Goal: Information Seeking & Learning: Learn about a topic

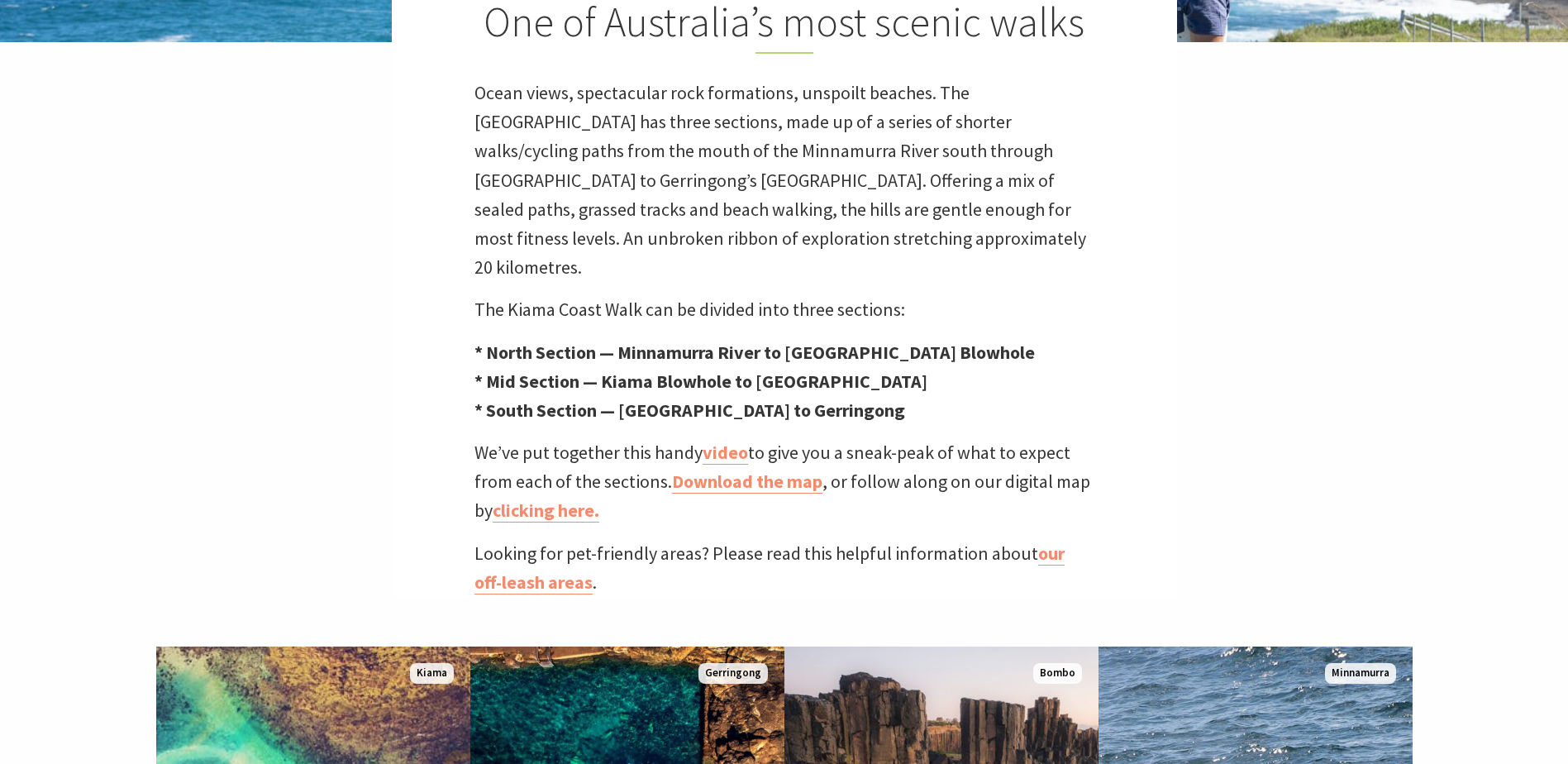
scroll to position [496, 0]
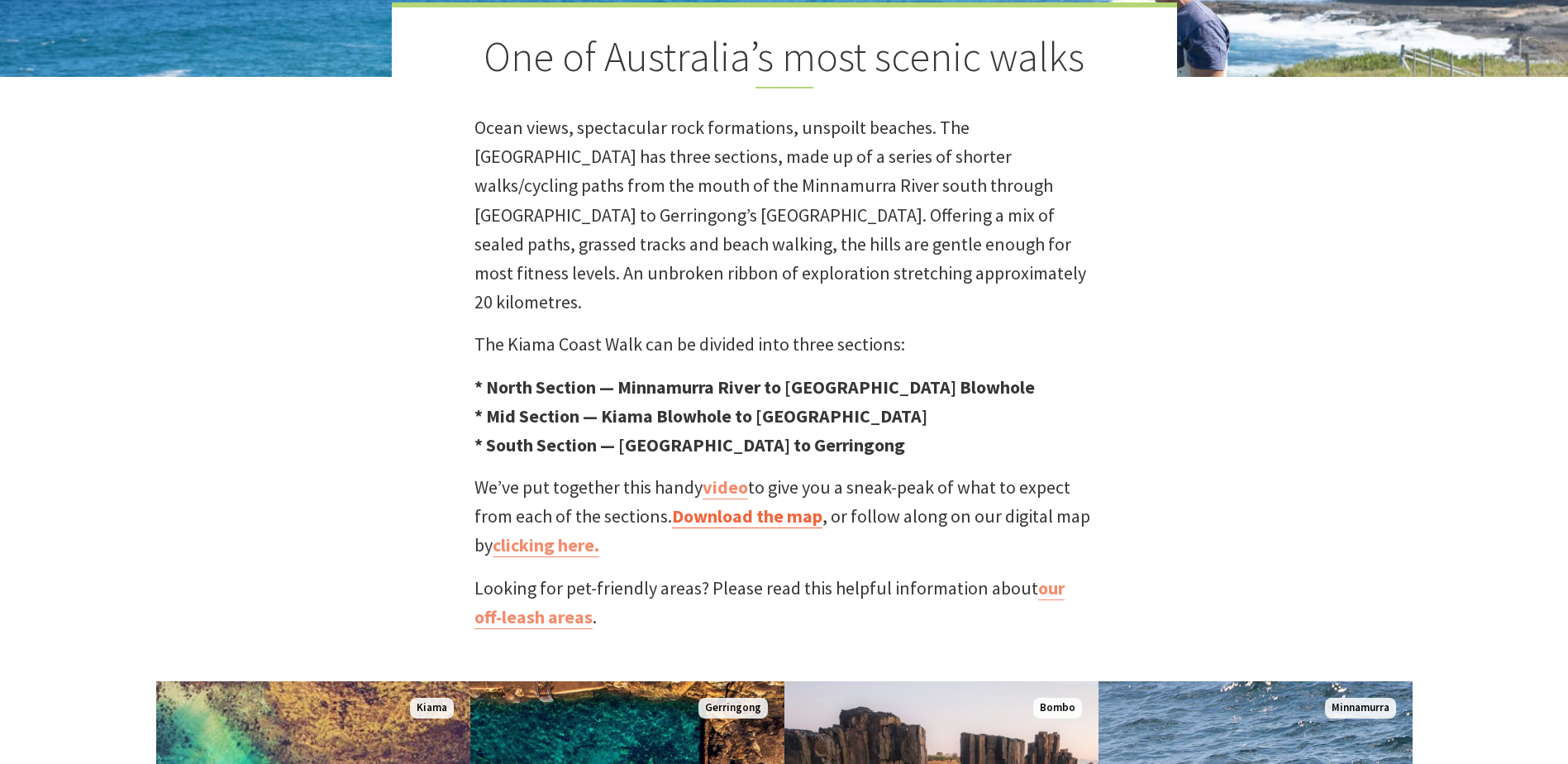
click at [744, 504] on link "Download the map" at bounding box center [747, 516] width 150 height 24
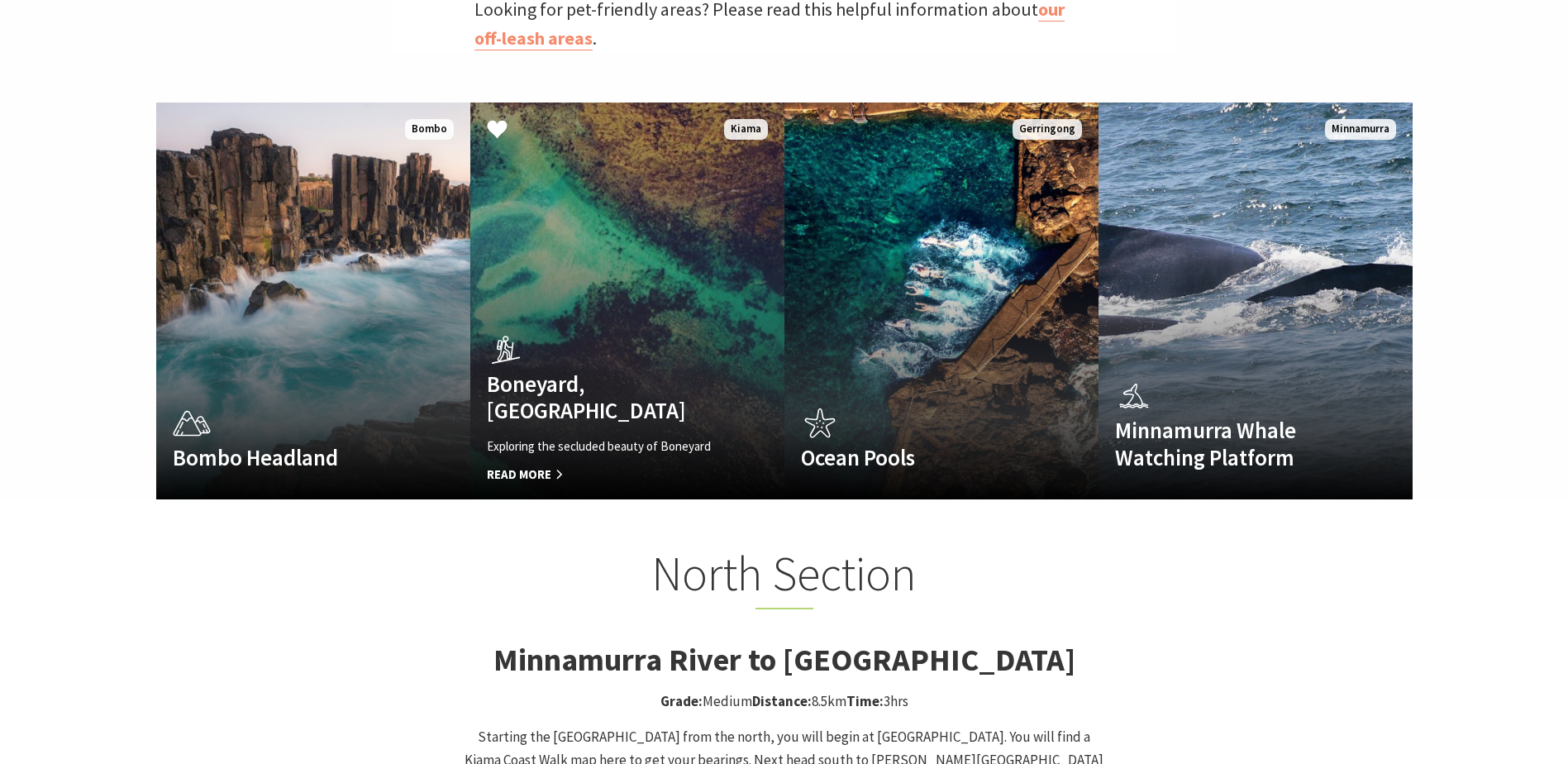
scroll to position [537, 1589]
click at [566, 435] on p "Exploring the secluded beauty of Boneyard" at bounding box center [604, 444] width 234 height 20
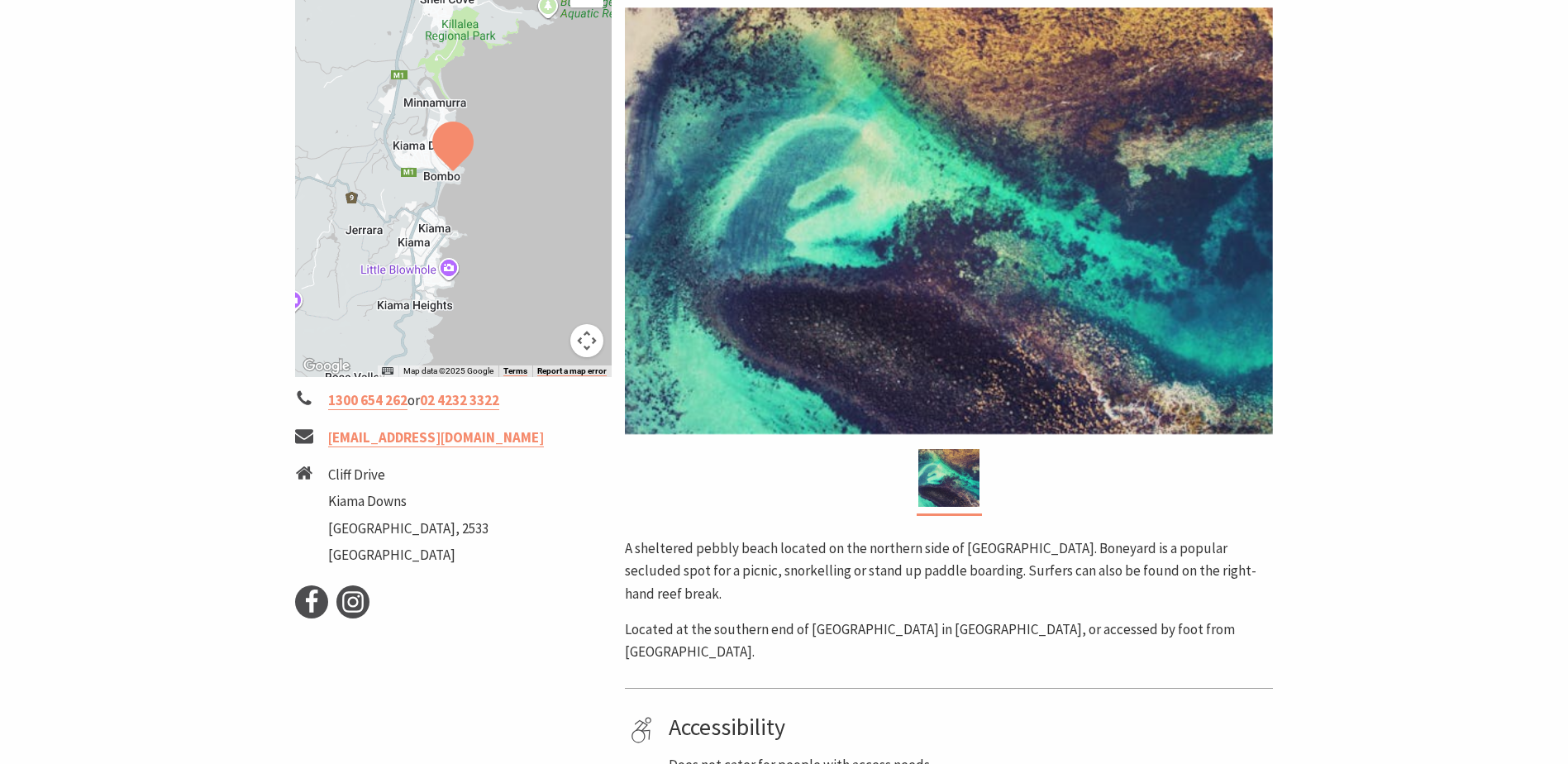
scroll to position [166, 0]
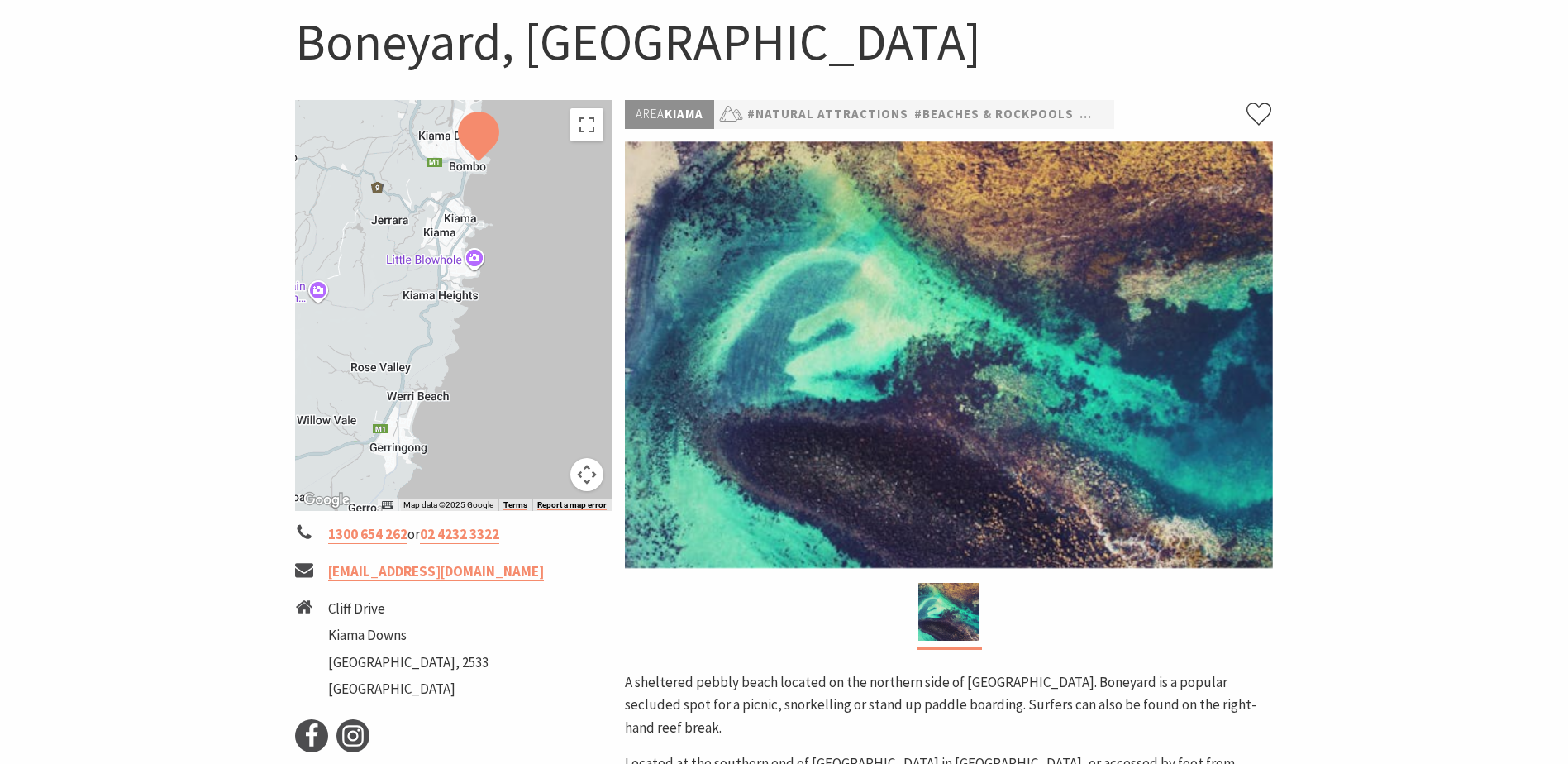
drag, startPoint x: 417, startPoint y: 439, endPoint x: 443, endPoint y: 293, distance: 148.3
click at [443, 293] on div at bounding box center [454, 305] width 318 height 411
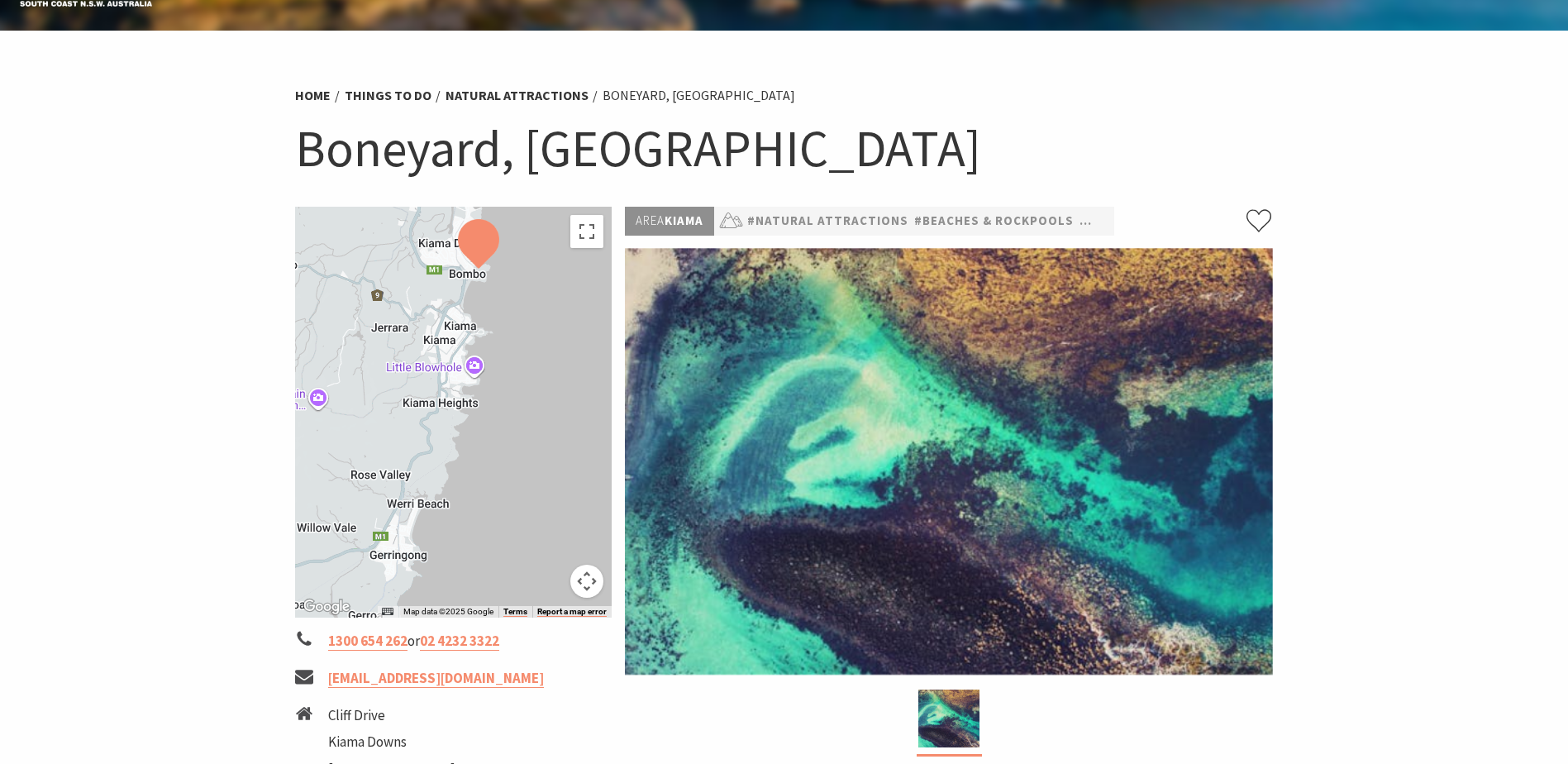
scroll to position [0, 0]
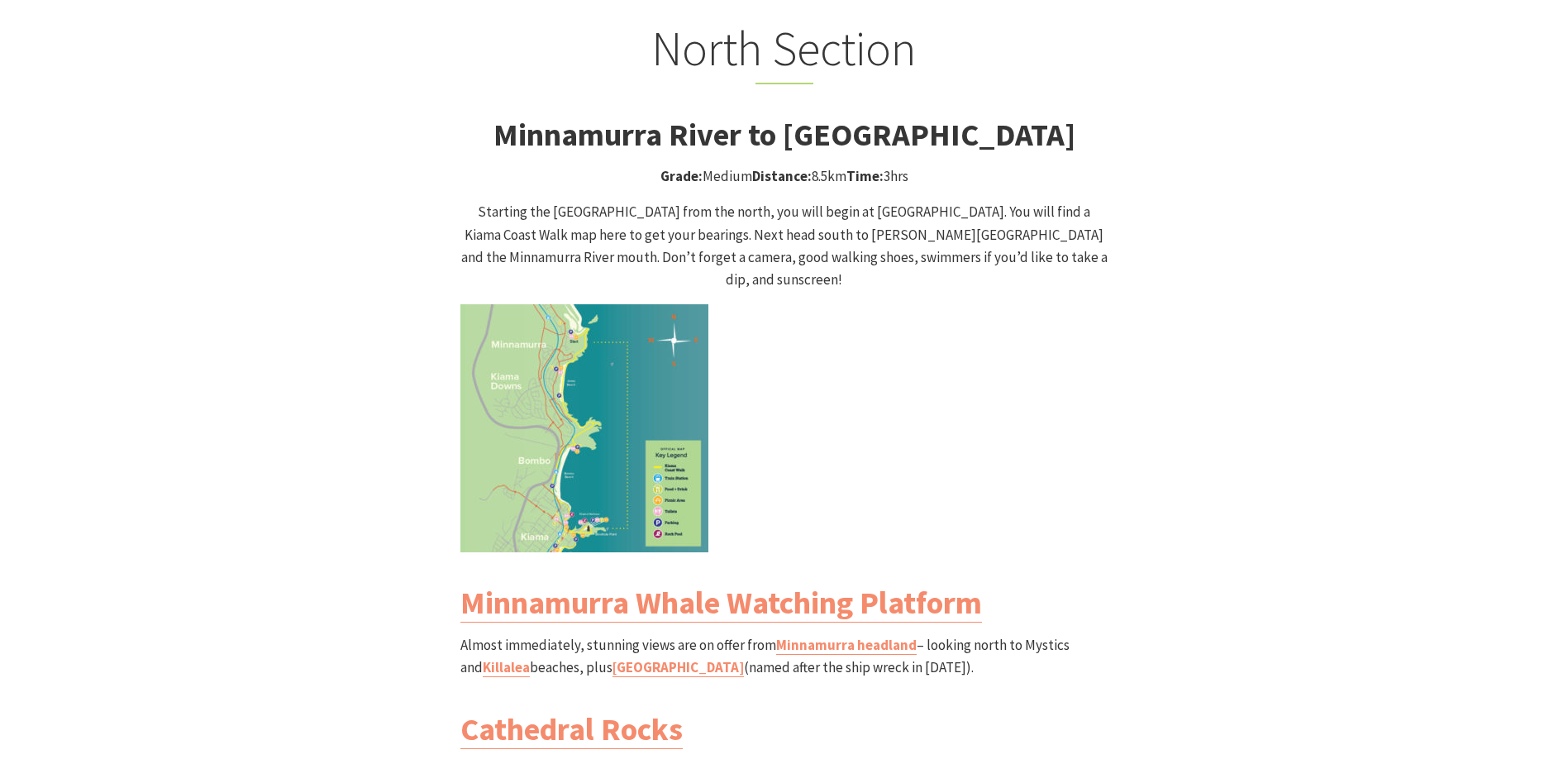
scroll to position [1571, 0]
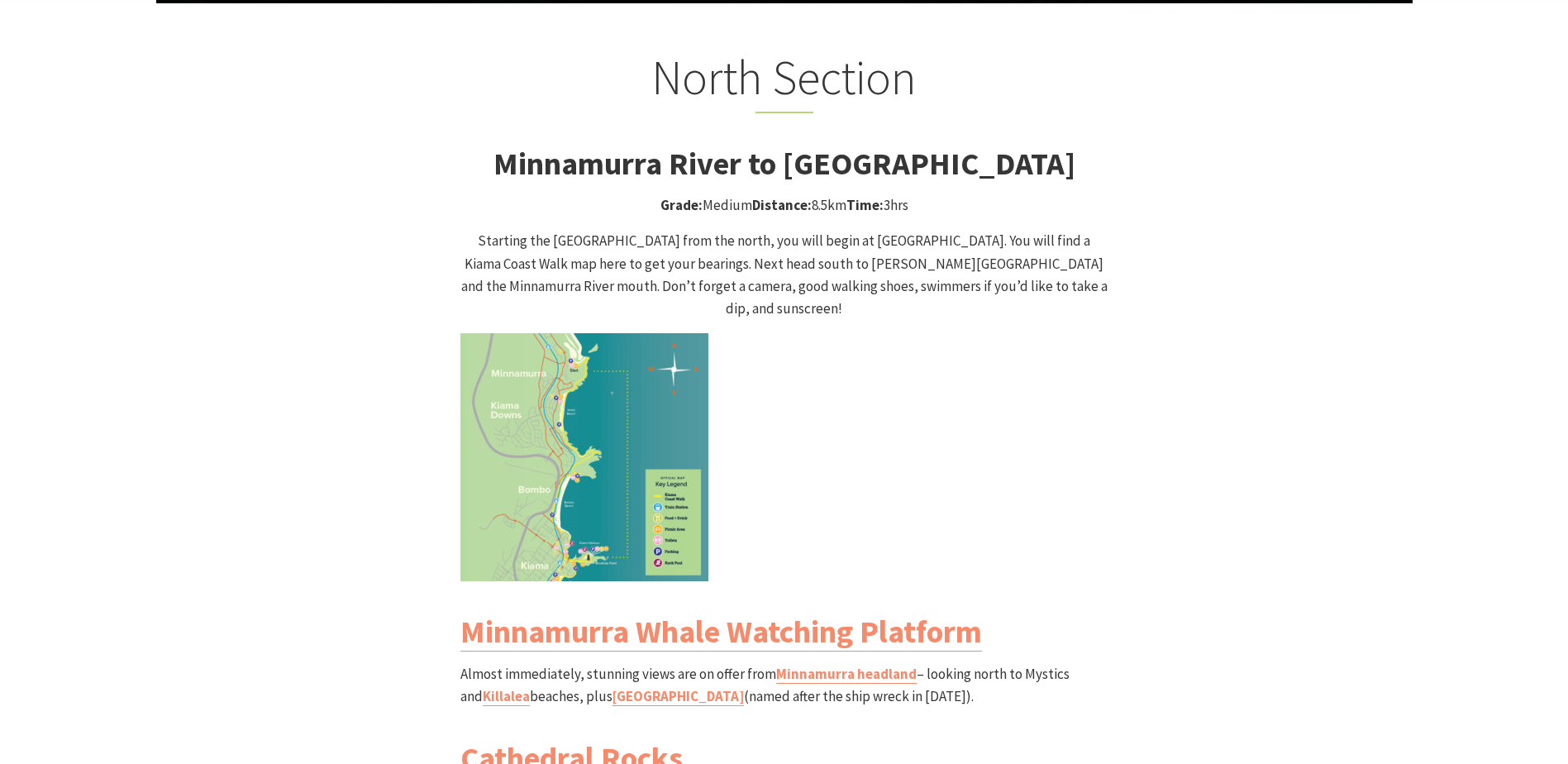
drag, startPoint x: 603, startPoint y: 143, endPoint x: 1162, endPoint y: 167, distance: 559.5
click at [1162, 167] on div "North Section Minnamurra River to Kiama Blowhole Walk Grade: Medium Distance: 8…" at bounding box center [785, 626] width 992 height 1154
drag, startPoint x: 1162, startPoint y: 167, endPoint x: 1240, endPoint y: 252, distance: 115.4
click at [1240, 252] on div "North Section Minnamurra River to Kiama Blowhole Walk Grade: Medium Distance: 8…" at bounding box center [785, 626] width 992 height 1154
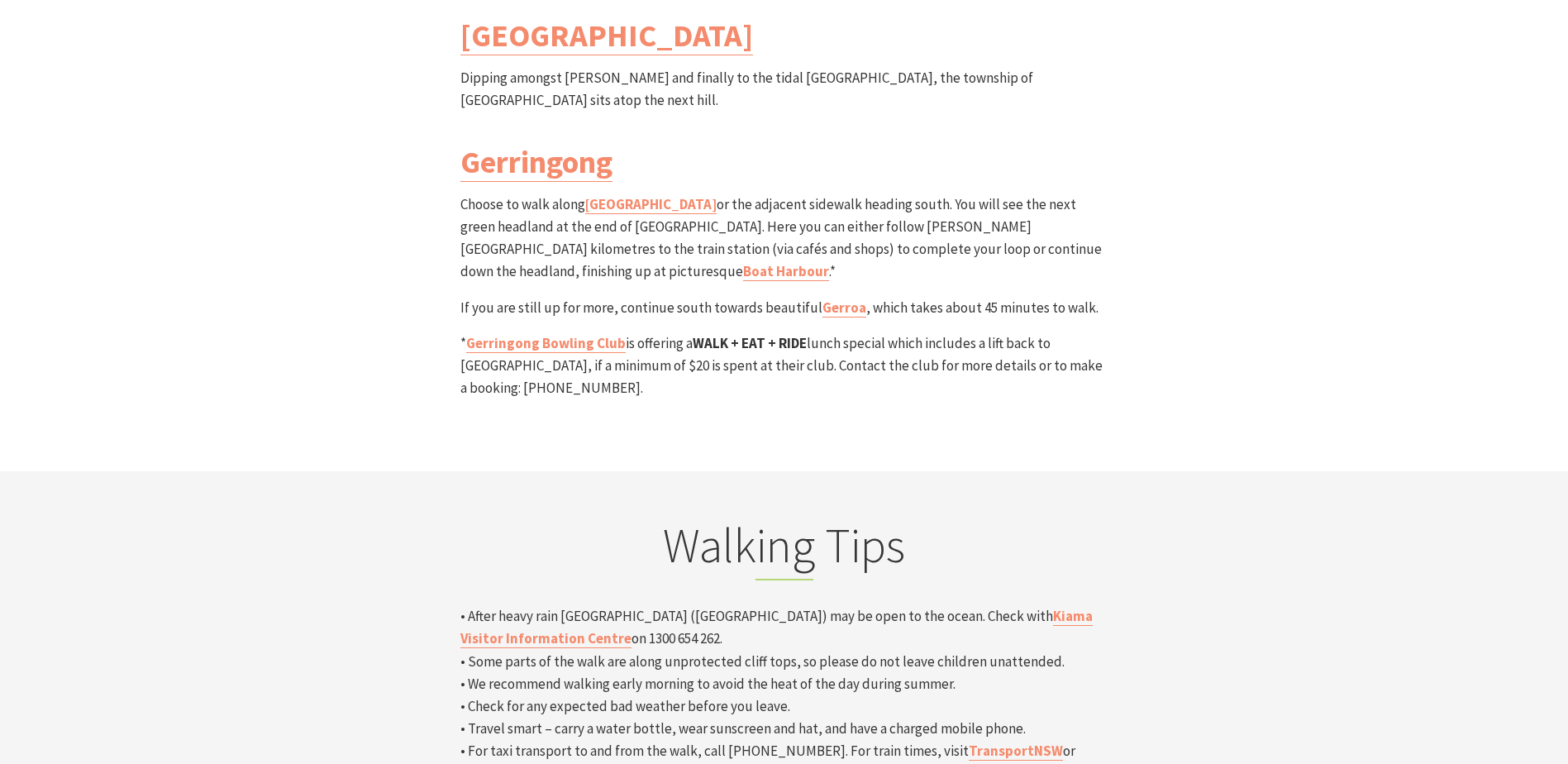
scroll to position [5207, 0]
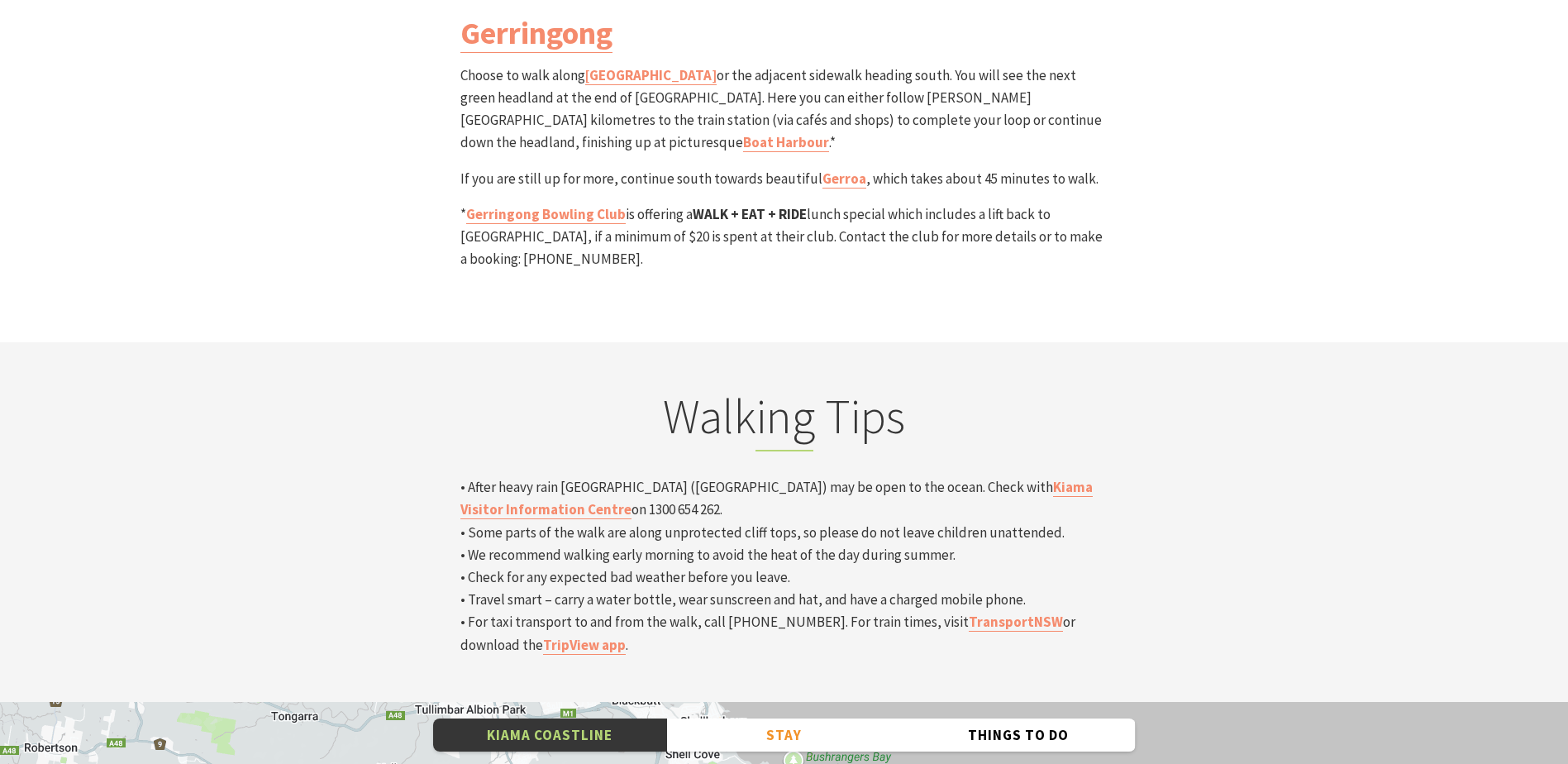
scroll to position [5124, 0]
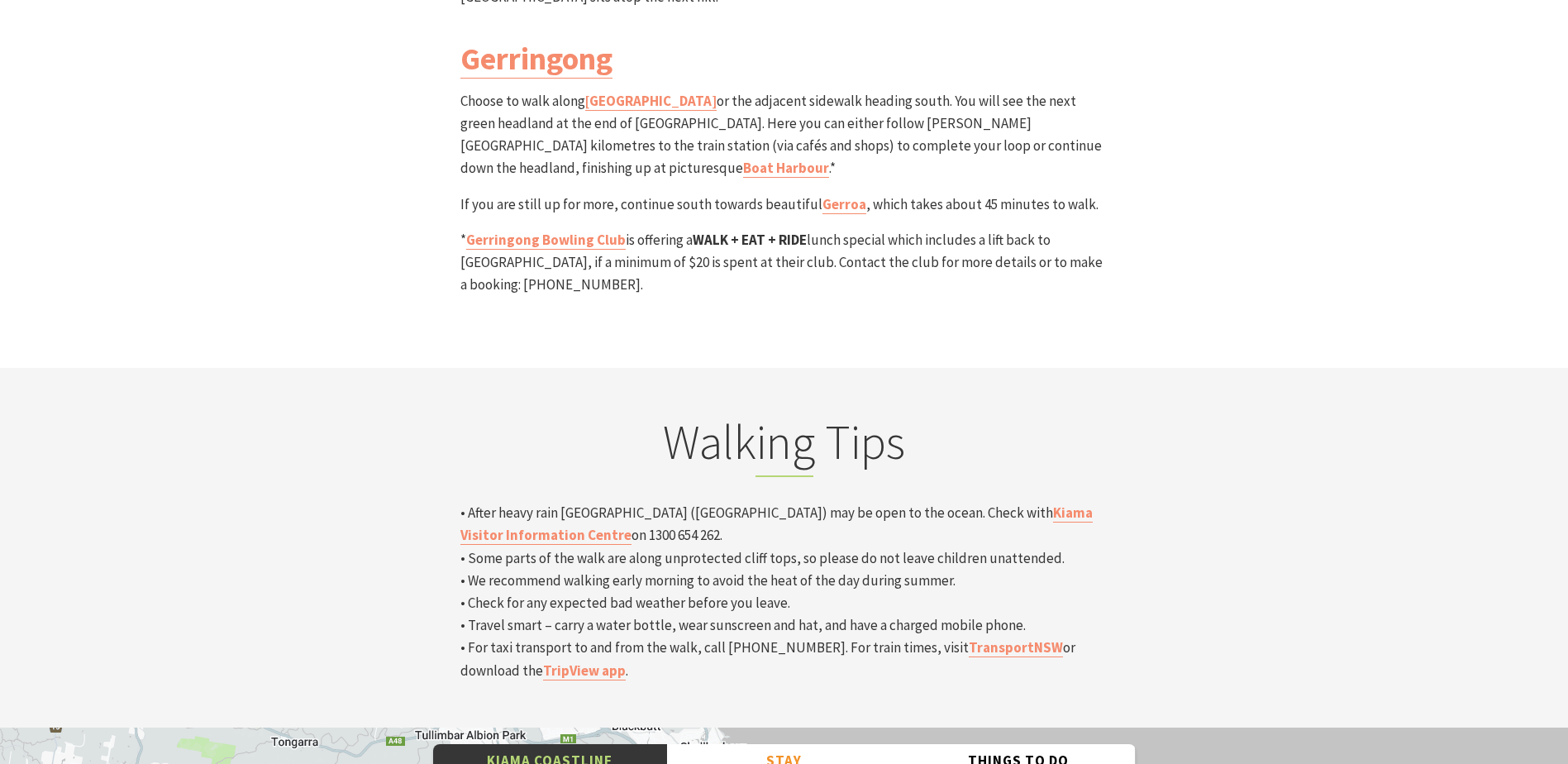
drag, startPoint x: 467, startPoint y: 368, endPoint x: 1085, endPoint y: 385, distance: 618.2
click at [1085, 501] on p "• After heavy rain Werri Lagoon (Gerringong) may be open to the ocean. Check wi…" at bounding box center [785, 591] width 648 height 180
click at [865, 501] on p "• After heavy rain Werri Lagoon (Gerringong) may be open to the ocean. Check wi…" at bounding box center [785, 591] width 648 height 180
drag, startPoint x: 496, startPoint y: 396, endPoint x: 924, endPoint y: 392, distance: 428.0
click at [924, 501] on p "• After heavy rain Werri Lagoon (Gerringong) may be open to the ocean. Check wi…" at bounding box center [785, 591] width 648 height 180
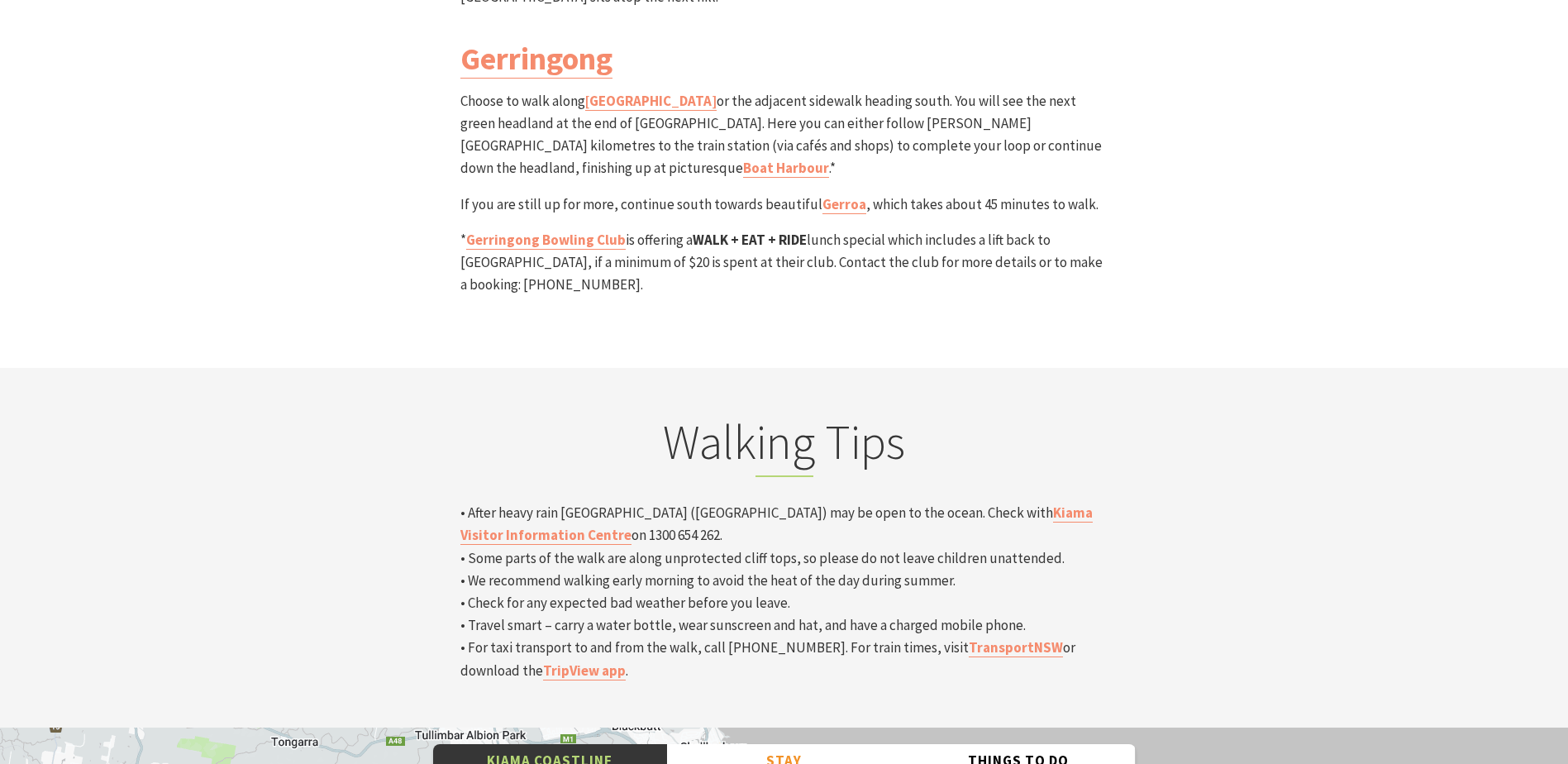
drag, startPoint x: 1308, startPoint y: 447, endPoint x: 1177, endPoint y: 450, distance: 131.0
click at [1309, 447] on section "Walking Tips • After heavy rain Werri Lagoon (Gerringong) may be open to the oc…" at bounding box center [784, 547] width 1568 height 359
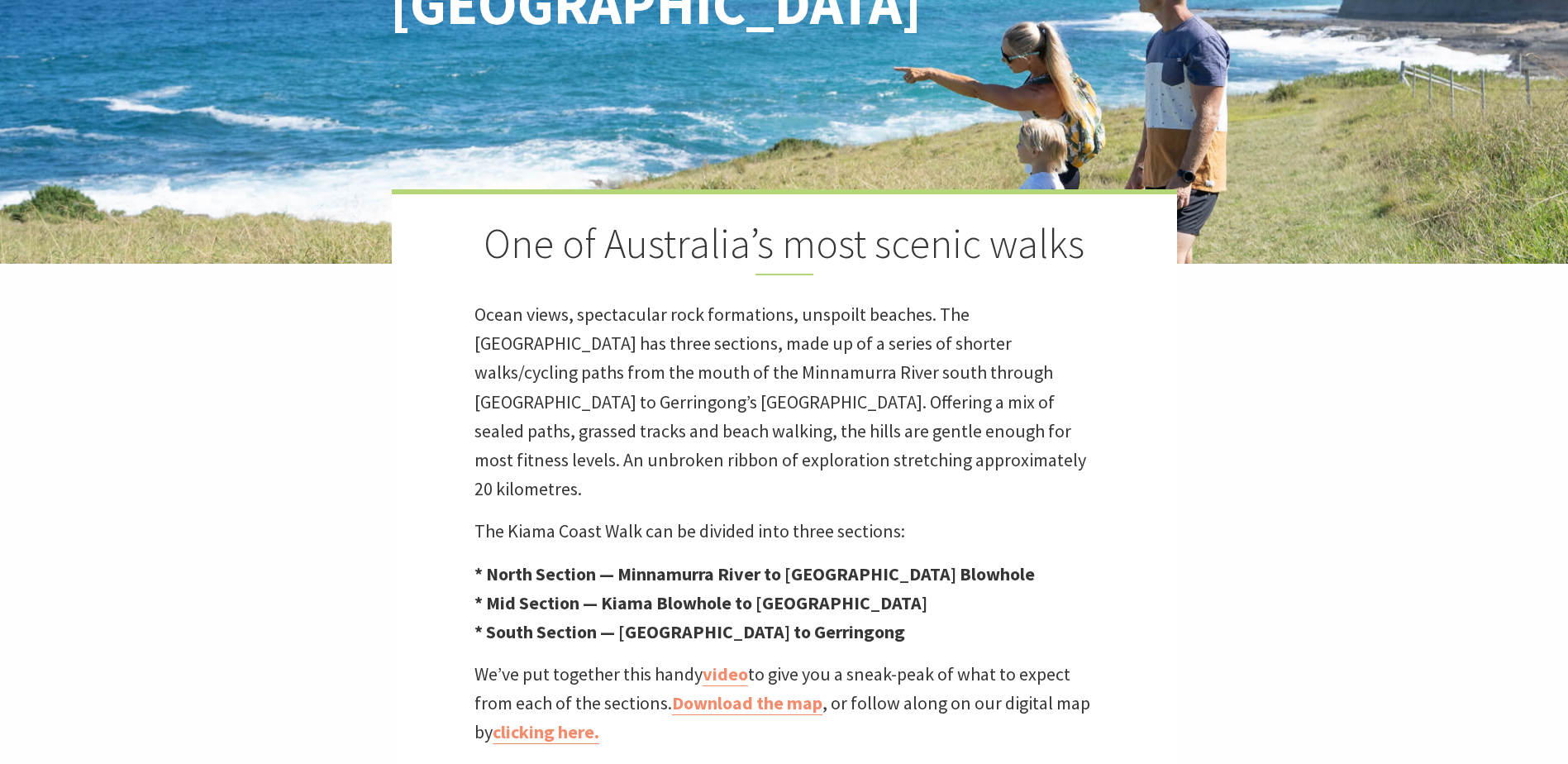
scroll to position [414, 0]
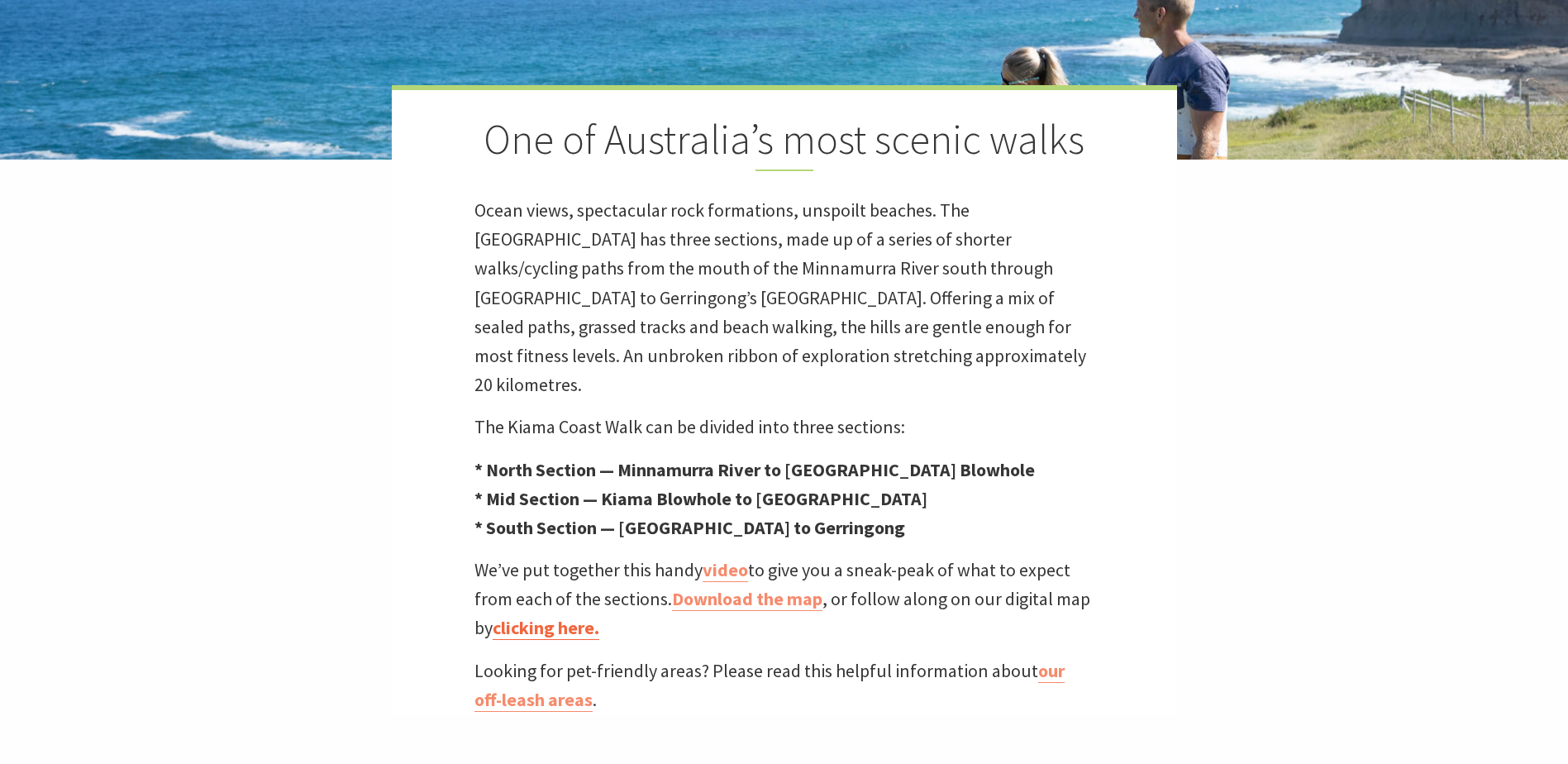
click at [564, 616] on link "clicking here." at bounding box center [546, 627] width 107 height 24
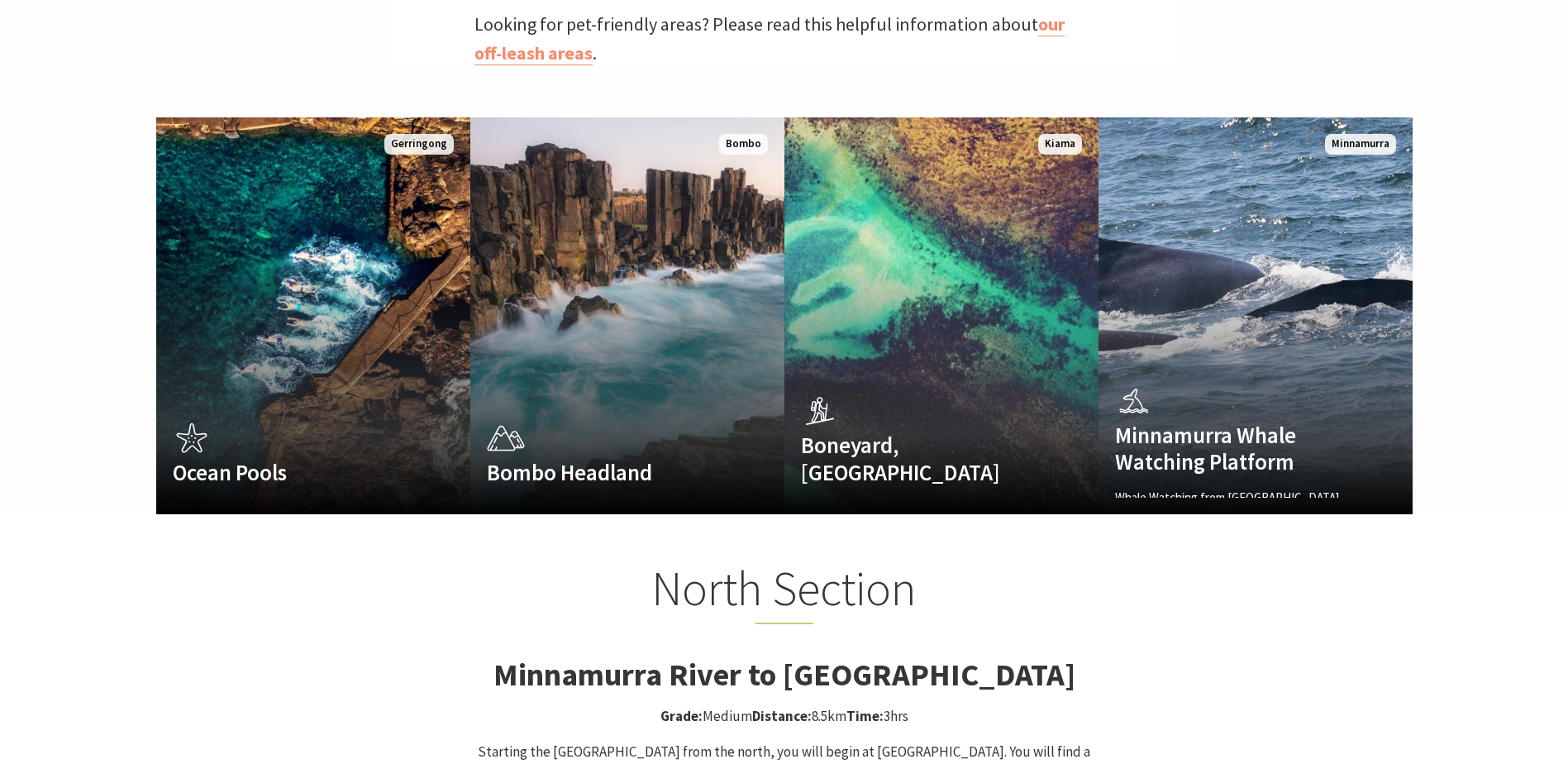
scroll to position [1074, 0]
